Goal: Check status: Check status

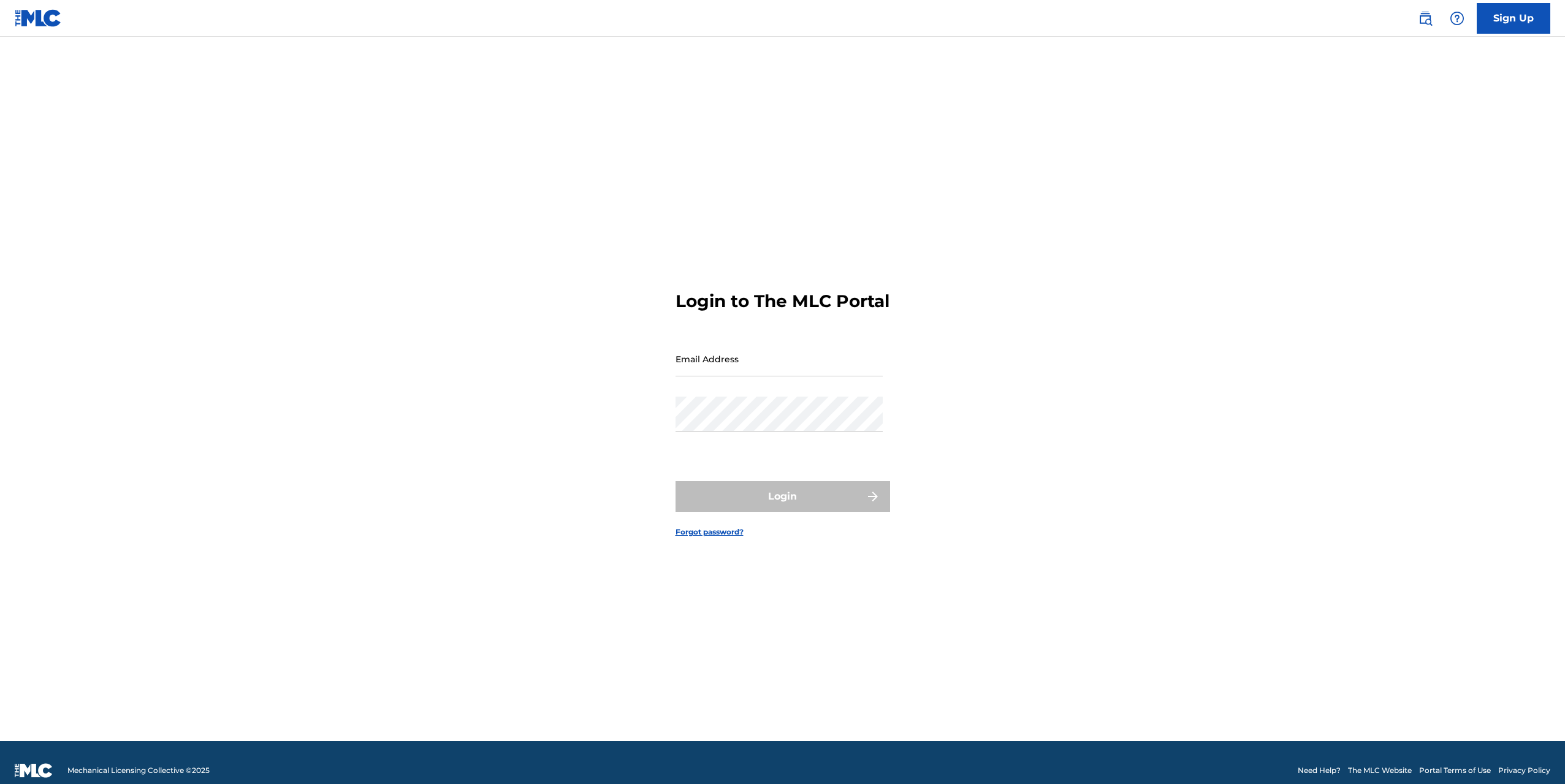
click at [757, 377] on input "Email Address" at bounding box center [779, 359] width 207 height 35
type input "[EMAIL_ADDRESS][DOMAIN_NAME]"
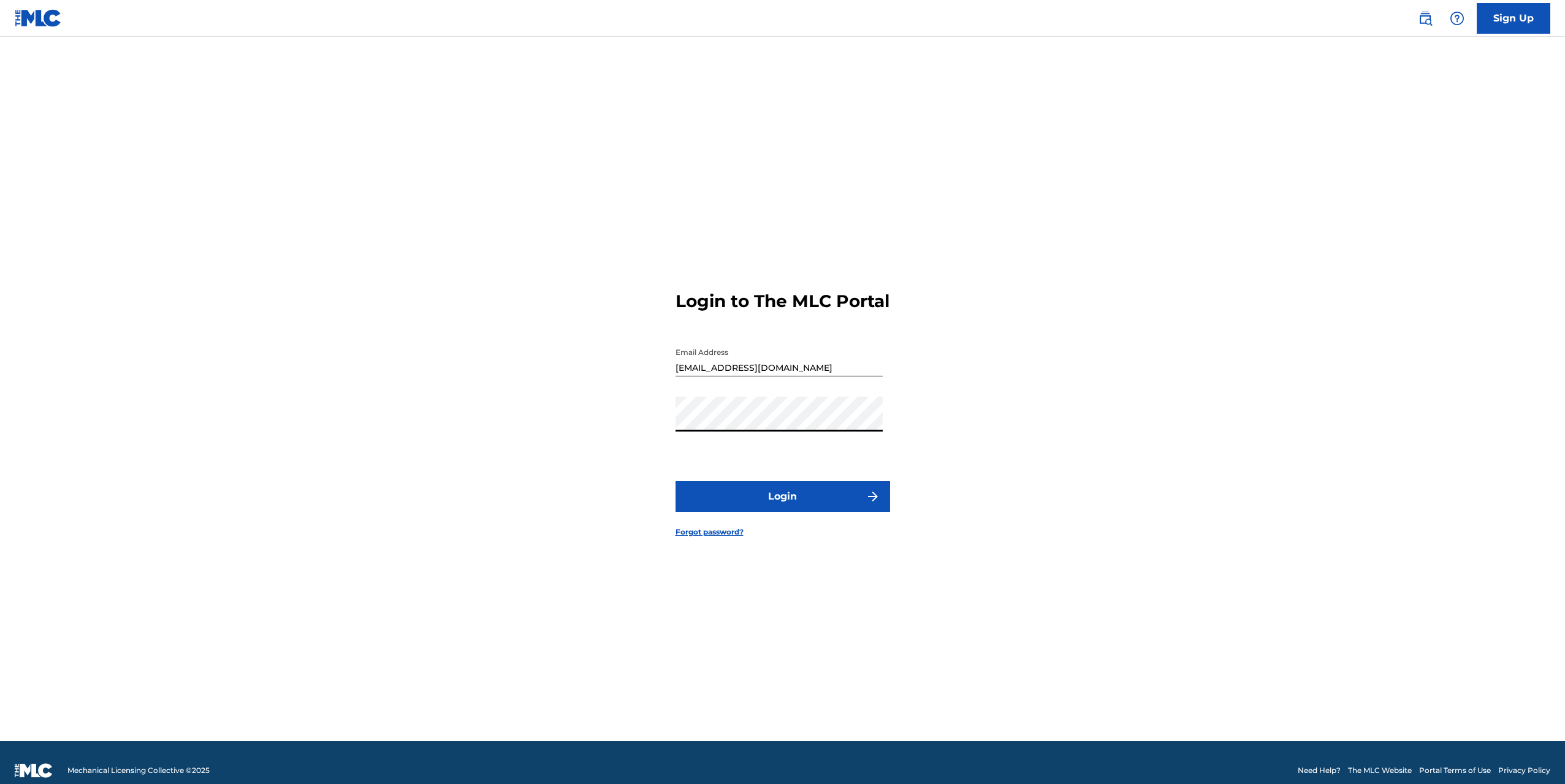
click at [676, 481] on button "Login" at bounding box center [782, 496] width 215 height 31
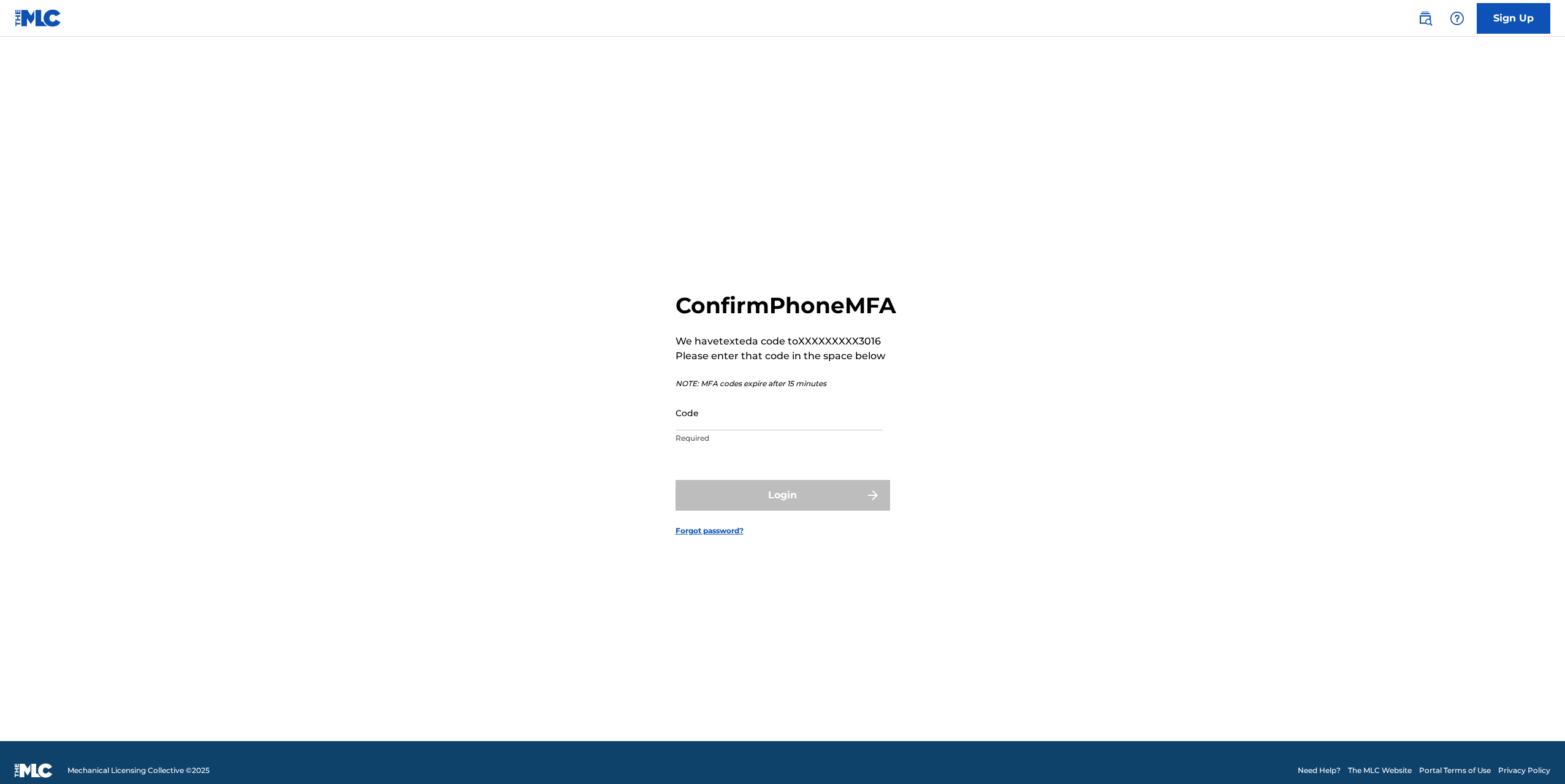
click at [726, 430] on input "Code" at bounding box center [779, 413] width 207 height 35
type input "871212"
click at [676, 480] on button "Login" at bounding box center [782, 495] width 215 height 31
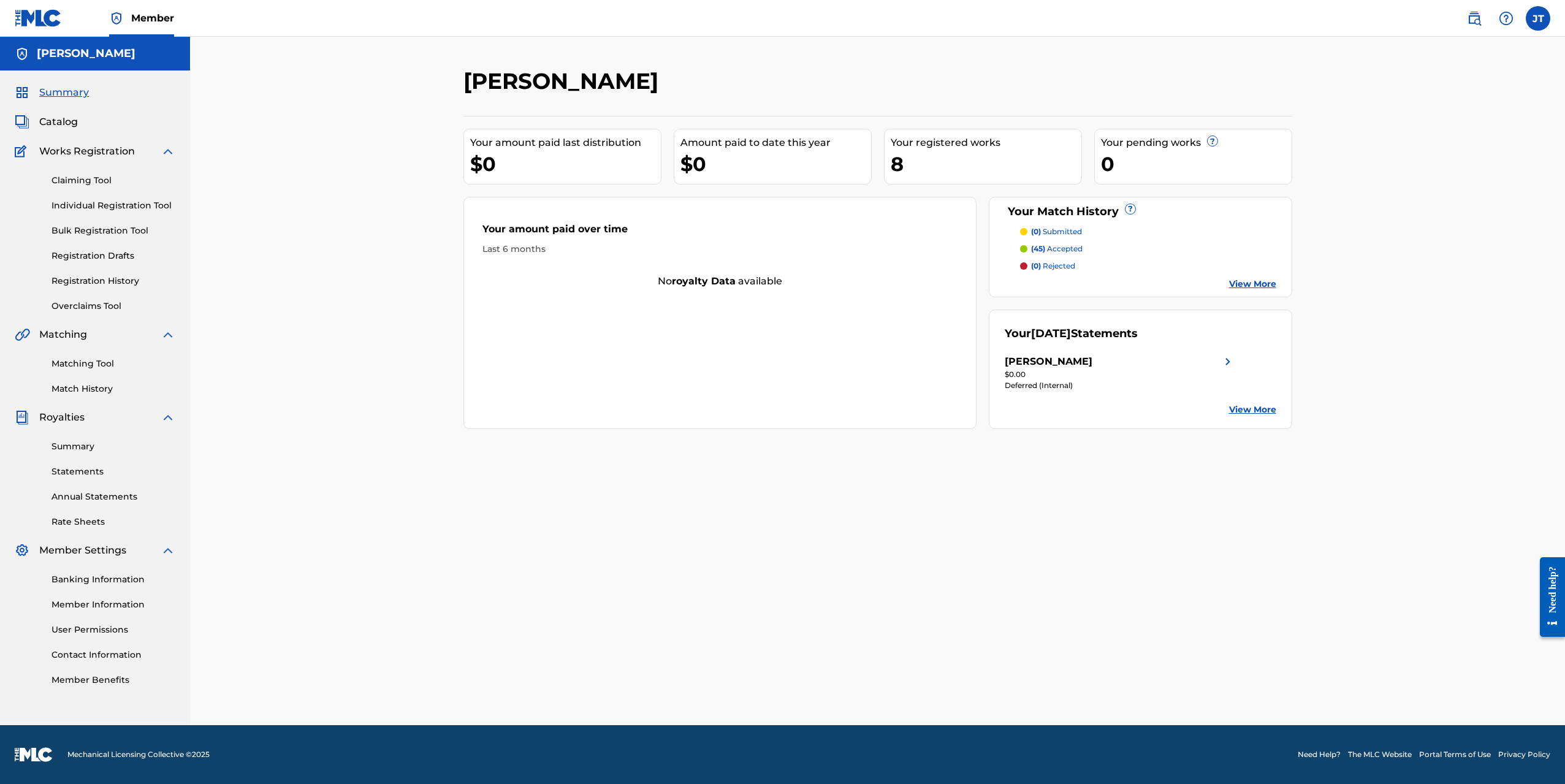
click at [96, 447] on link "Summary" at bounding box center [113, 446] width 124 height 13
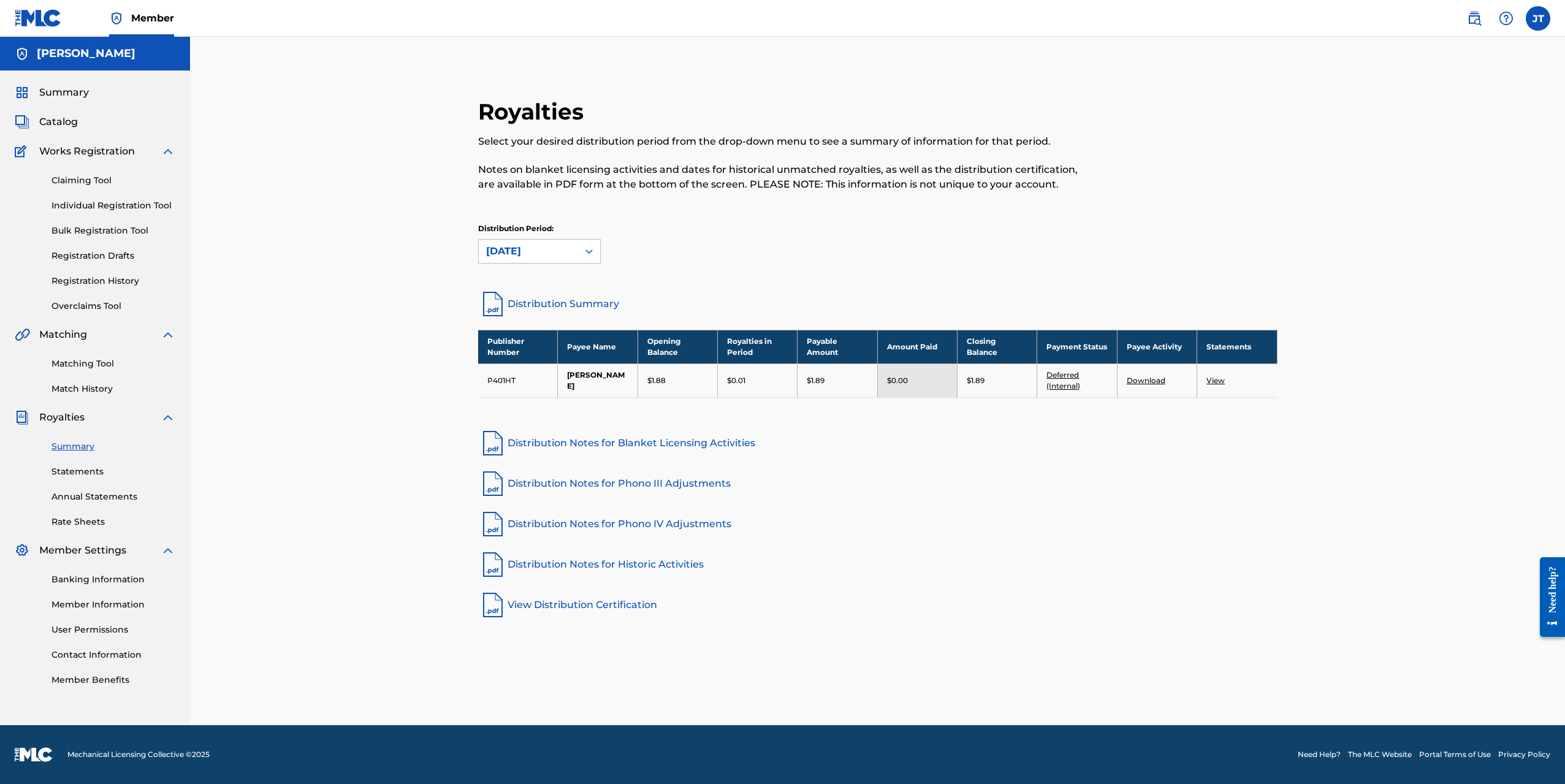
click at [1068, 385] on link "Deferred (Internal)" at bounding box center [1064, 380] width 34 height 20
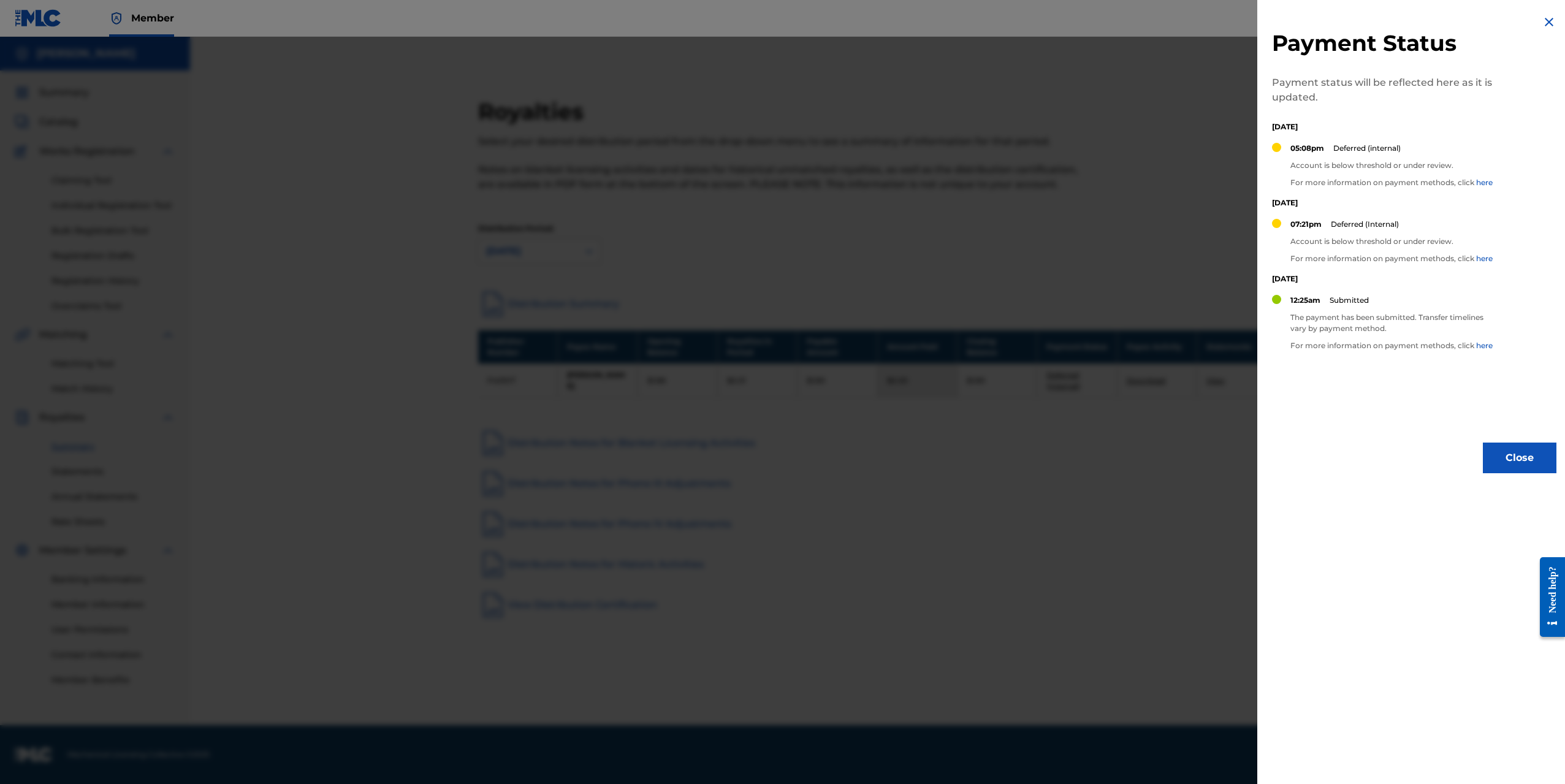
click at [1542, 23] on img at bounding box center [1549, 22] width 15 height 15
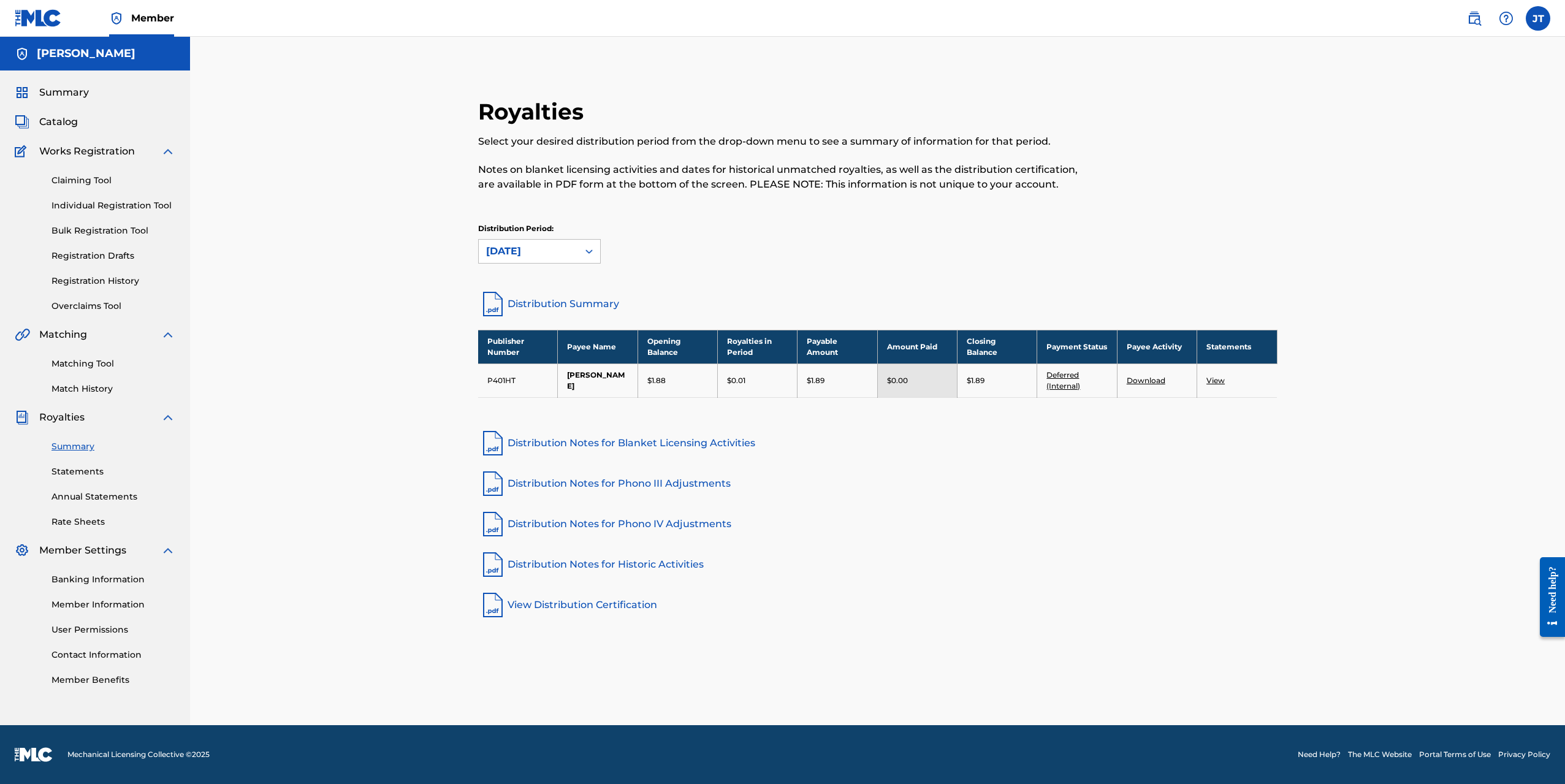
click at [1214, 377] on link "View" at bounding box center [1216, 380] width 19 height 9
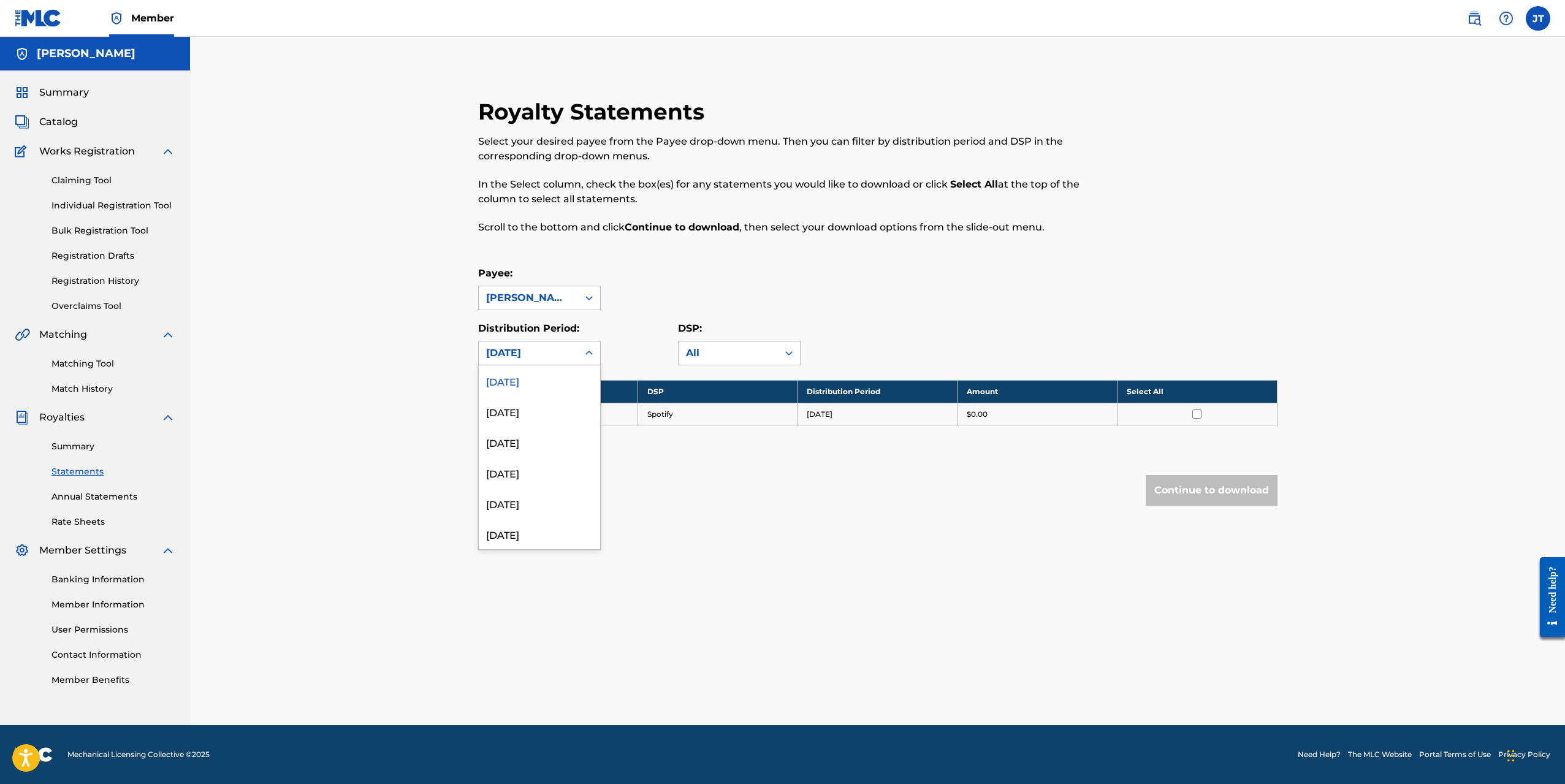
click at [567, 359] on div "[DATE]" at bounding box center [529, 353] width 85 height 15
click at [536, 415] on div "[DATE]" at bounding box center [539, 411] width 121 height 31
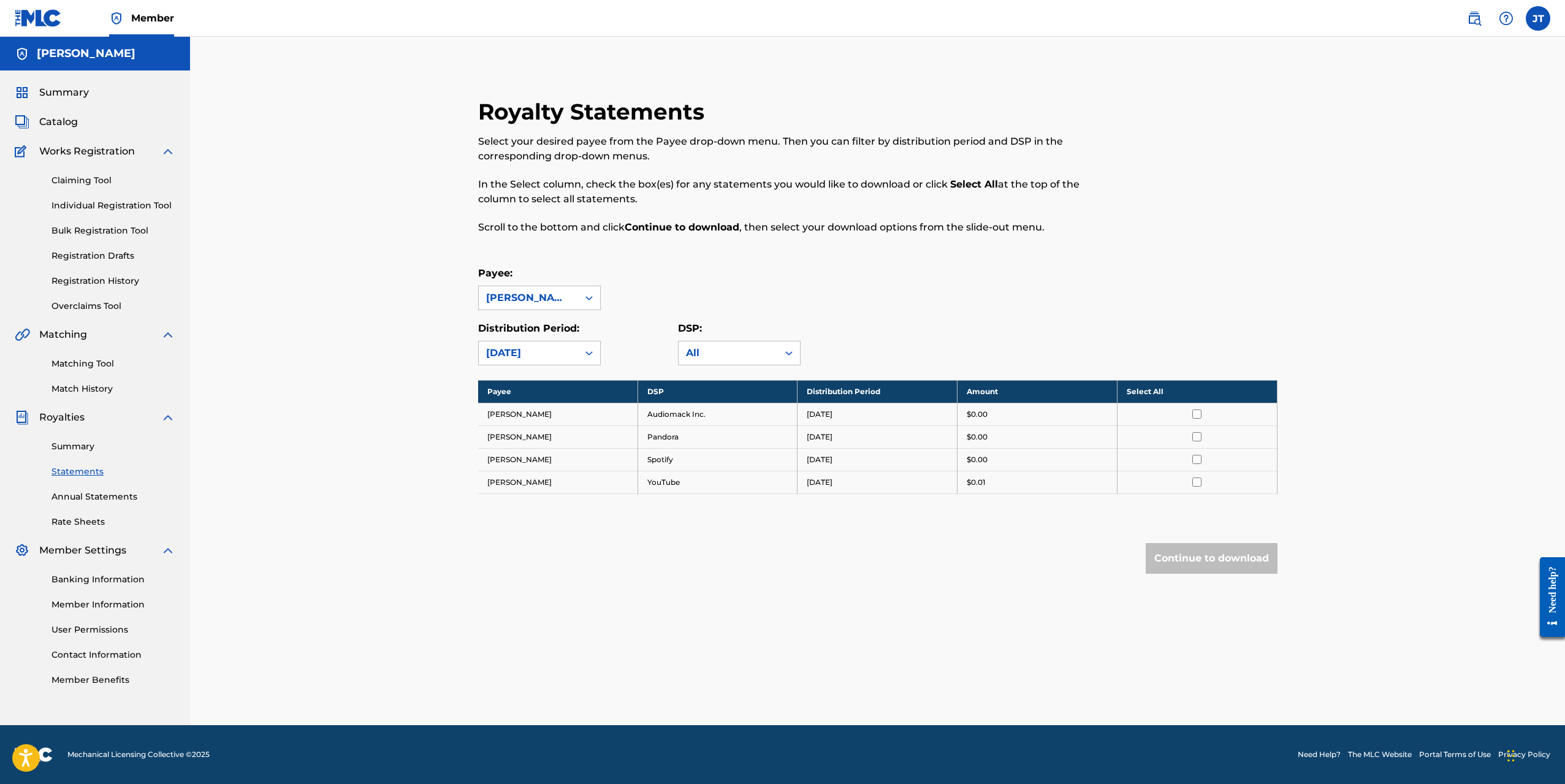
click at [576, 357] on div "[DATE]" at bounding box center [529, 353] width 99 height 23
click at [543, 433] on div "[DATE]" at bounding box center [539, 442] width 121 height 31
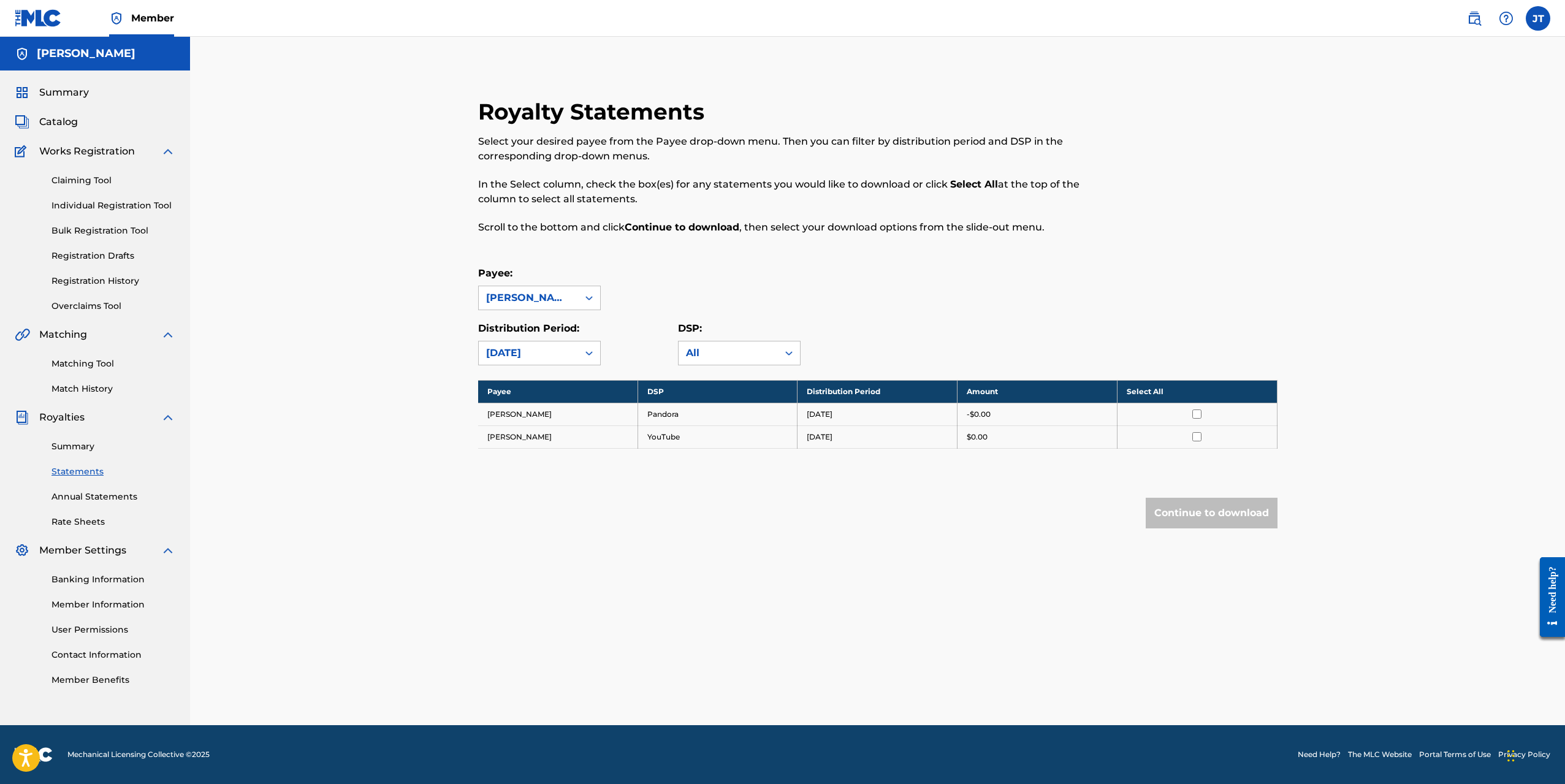
click at [560, 358] on div "[DATE]" at bounding box center [529, 353] width 85 height 15
click at [551, 468] on div "[DATE]" at bounding box center [539, 472] width 121 height 31
click at [576, 343] on div "[DATE]" at bounding box center [529, 353] width 99 height 23
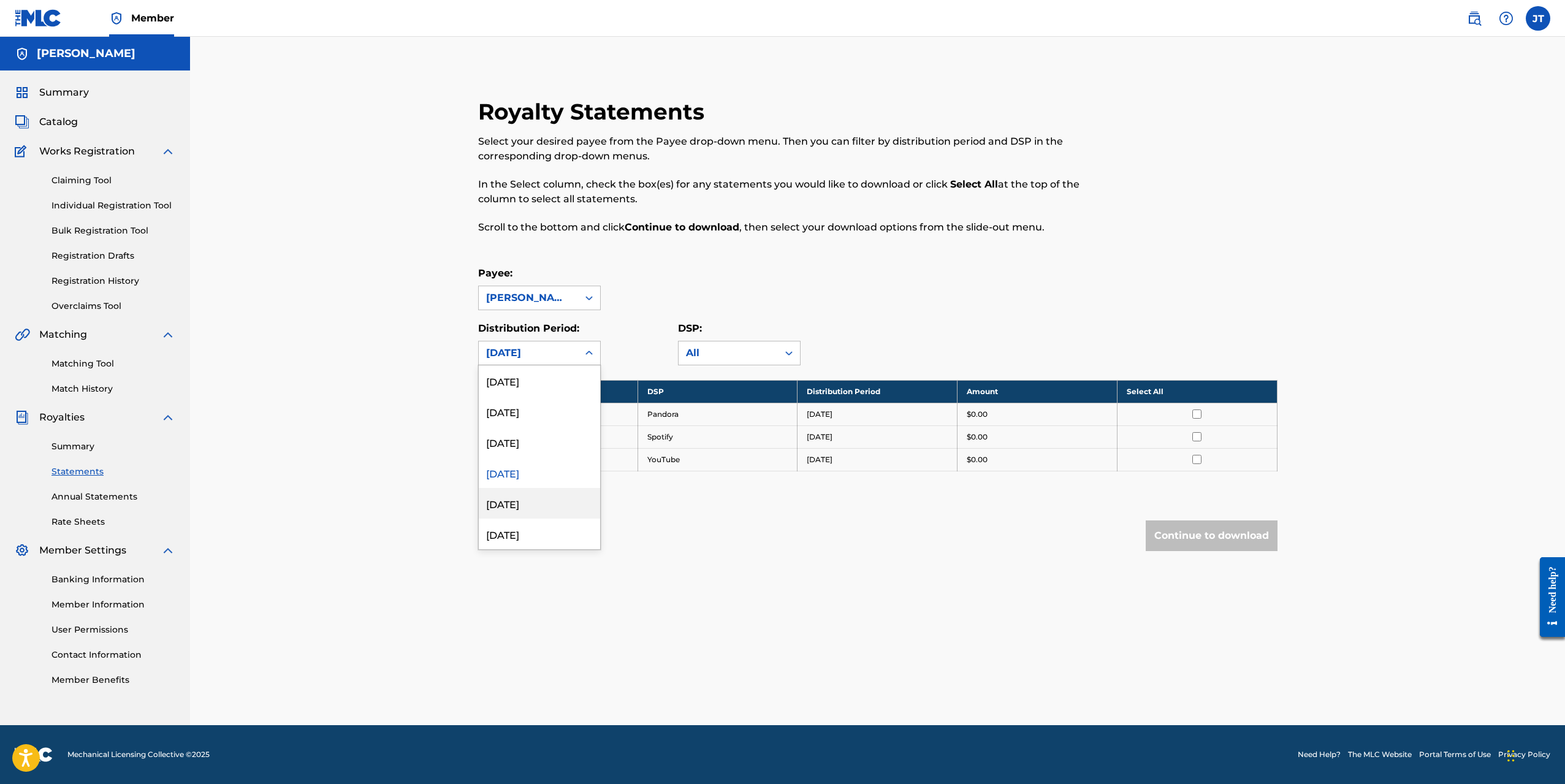
click at [542, 498] on div "[DATE]" at bounding box center [539, 503] width 121 height 31
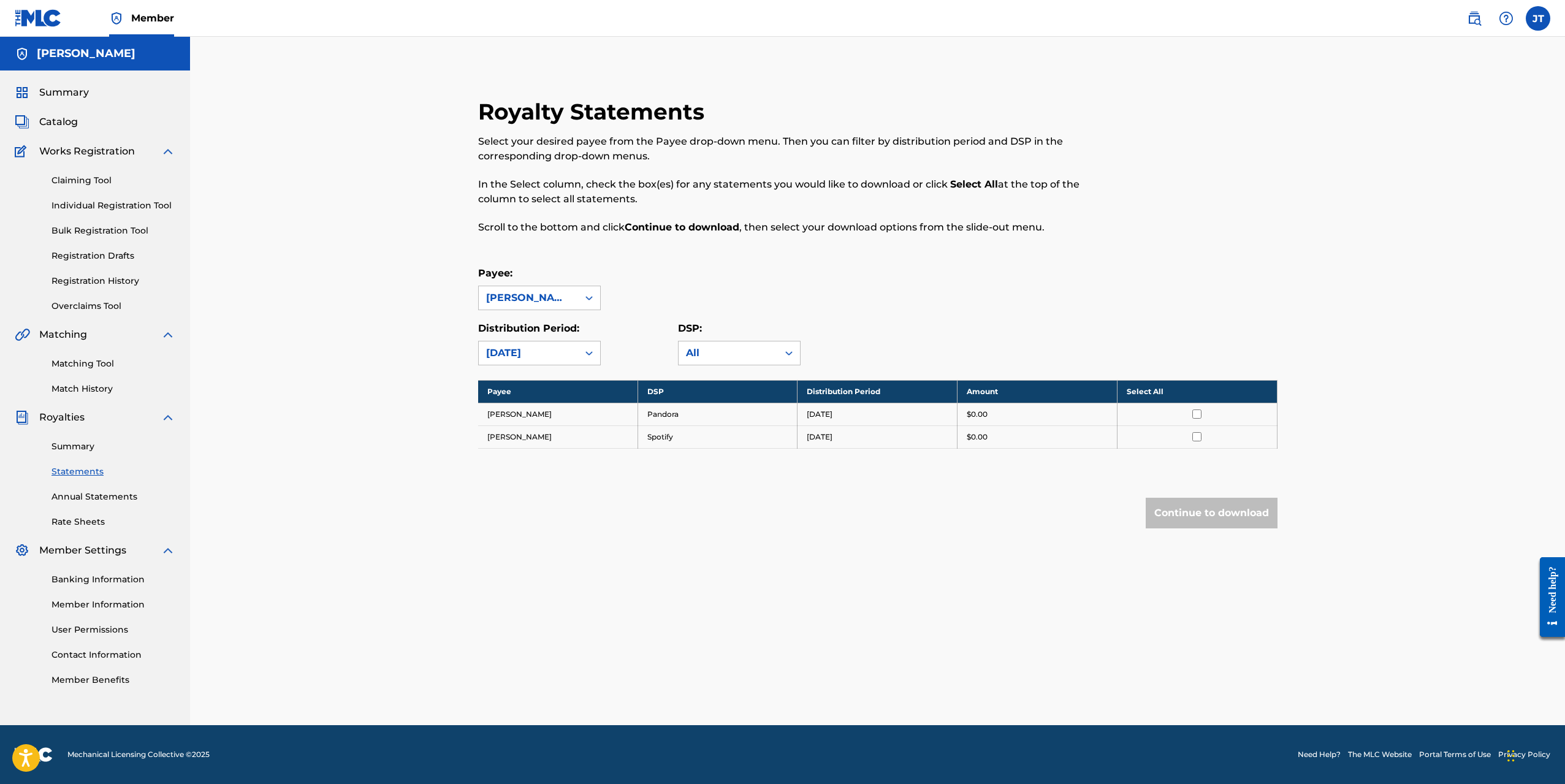
click at [561, 350] on div "[DATE]" at bounding box center [529, 353] width 85 height 15
click at [547, 533] on div "[DATE]" at bounding box center [539, 534] width 121 height 31
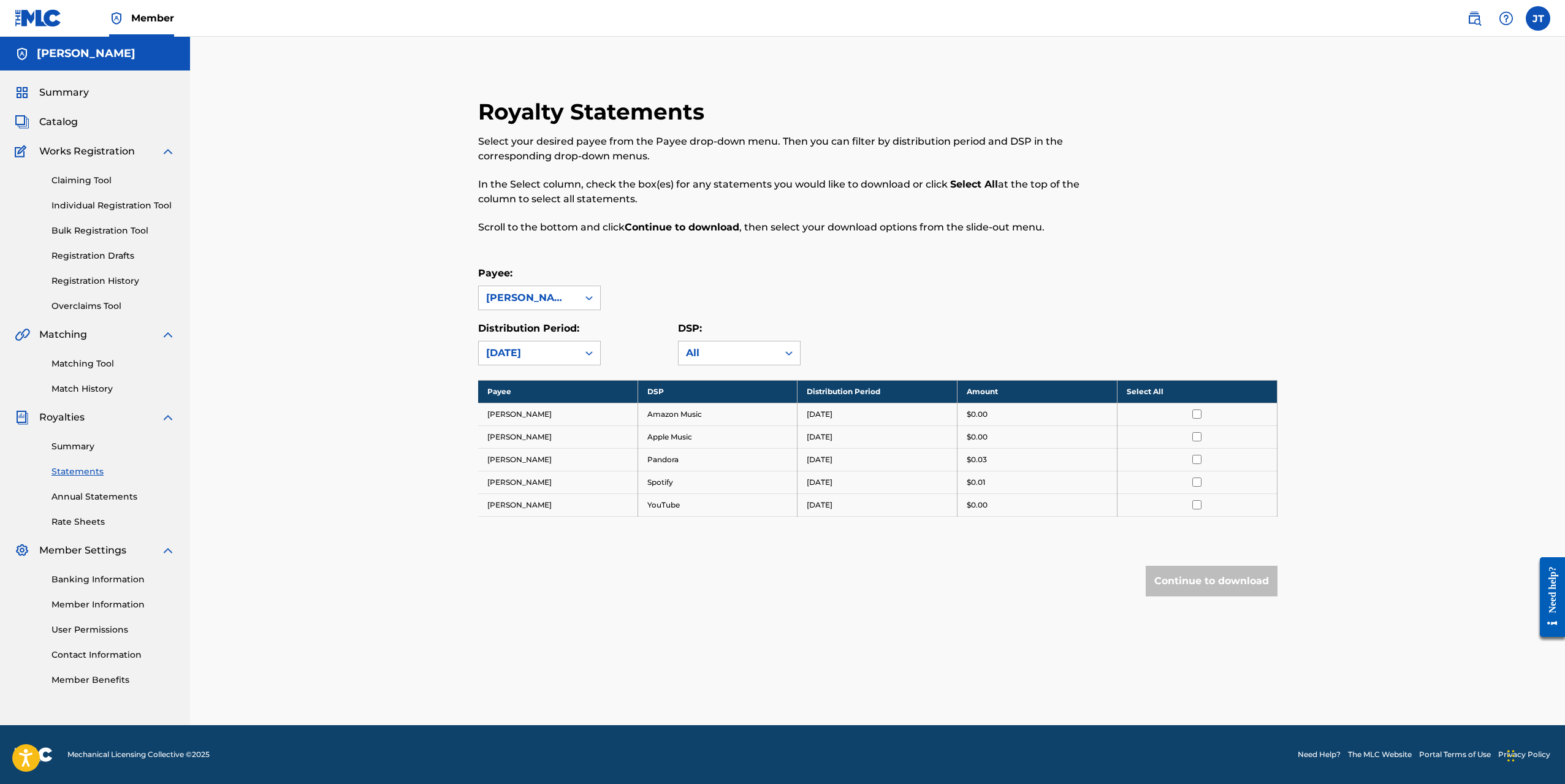
click at [882, 566] on div "Continue to download" at bounding box center [878, 581] width 799 height 31
click at [559, 359] on div "[DATE]" at bounding box center [529, 353] width 85 height 15
click at [551, 387] on div "[DATE]" at bounding box center [539, 380] width 121 height 31
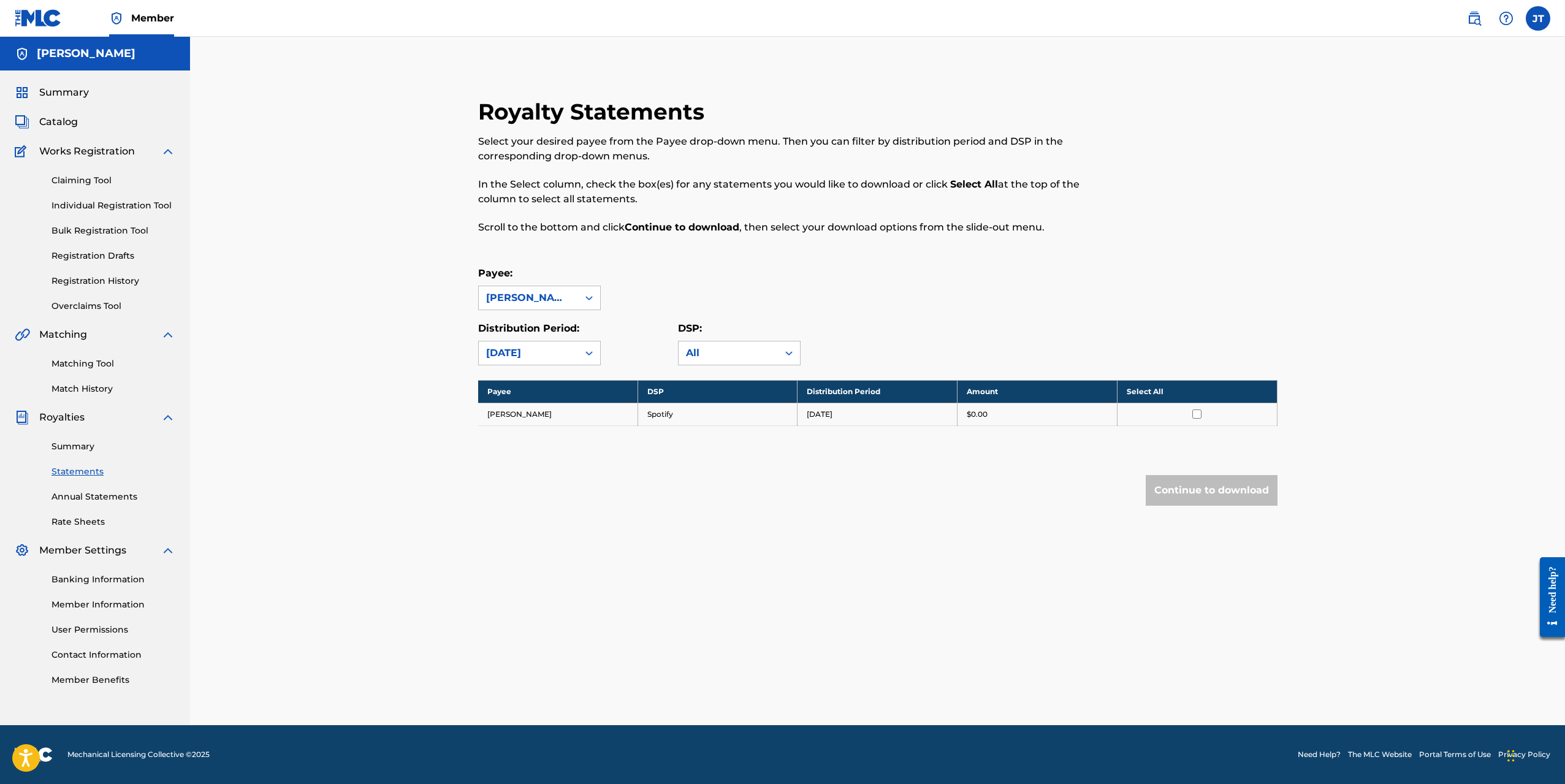
click at [95, 442] on link "Summary" at bounding box center [113, 446] width 124 height 13
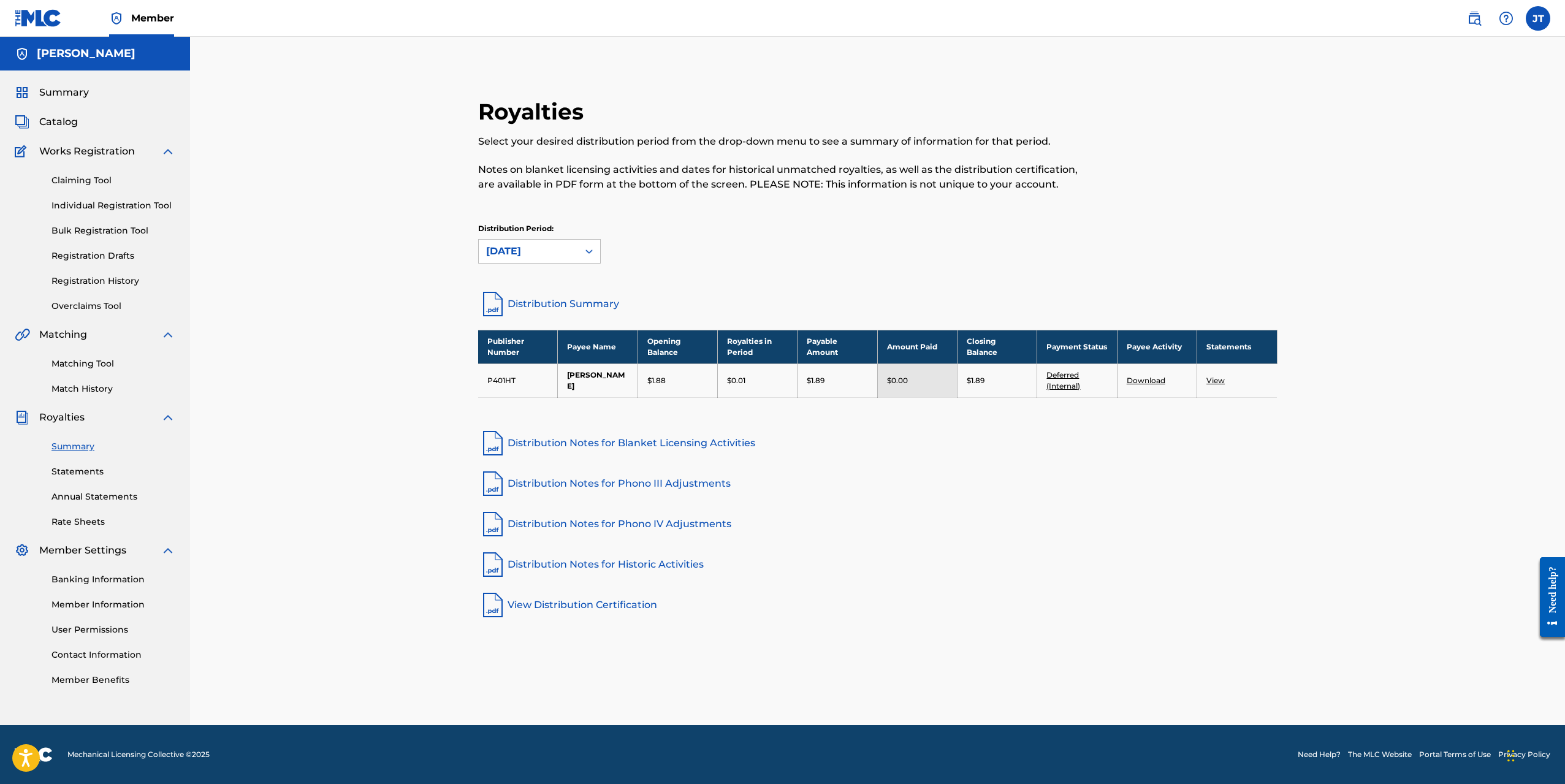
click at [302, 449] on div "Royalties Select your desired distribution period from the drop-down menu to se…" at bounding box center [877, 381] width 1375 height 689
click at [97, 524] on link "Rate Sheets" at bounding box center [113, 521] width 124 height 13
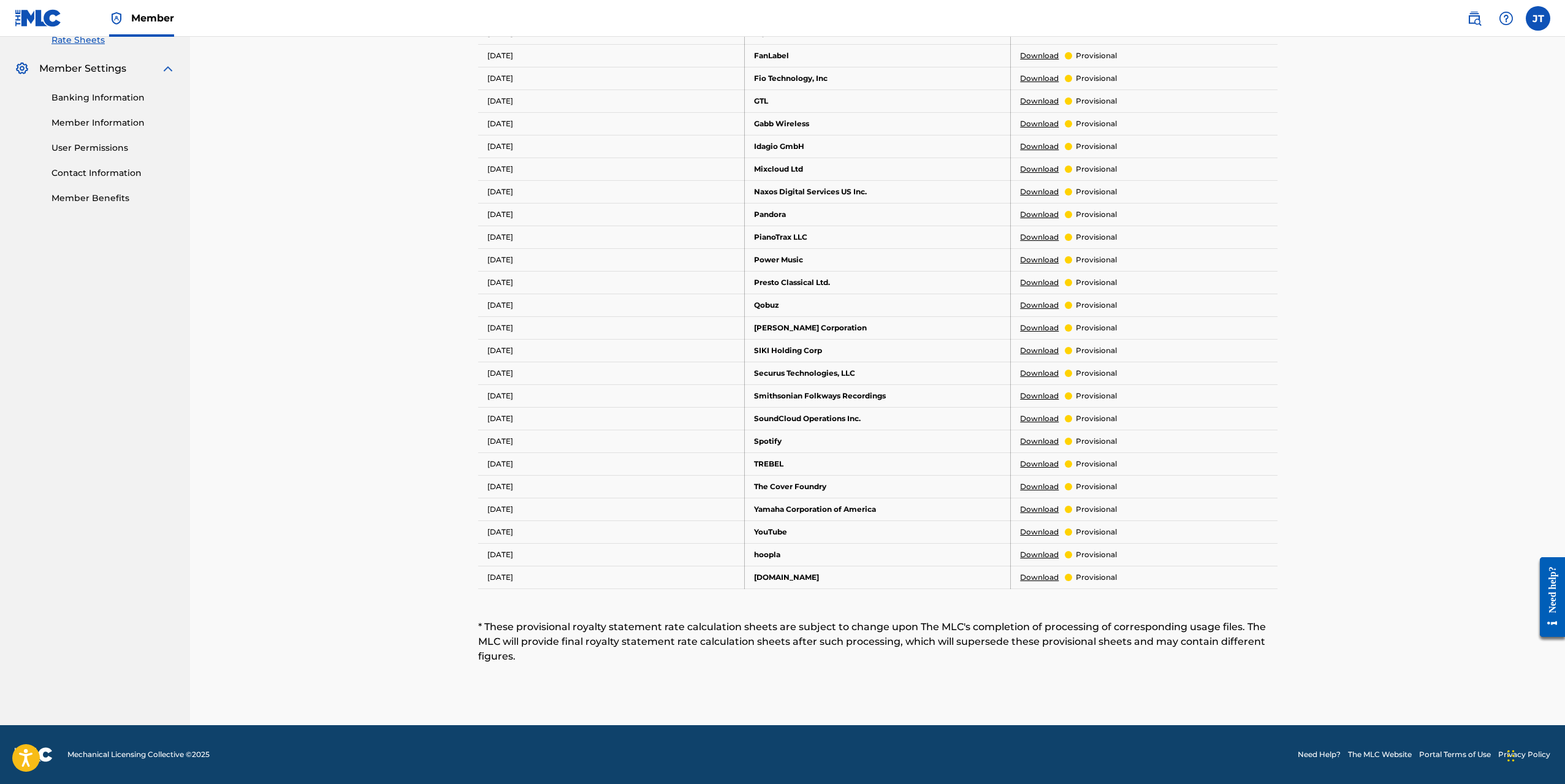
scroll to position [359, 0]
